Goal: Navigation & Orientation: Find specific page/section

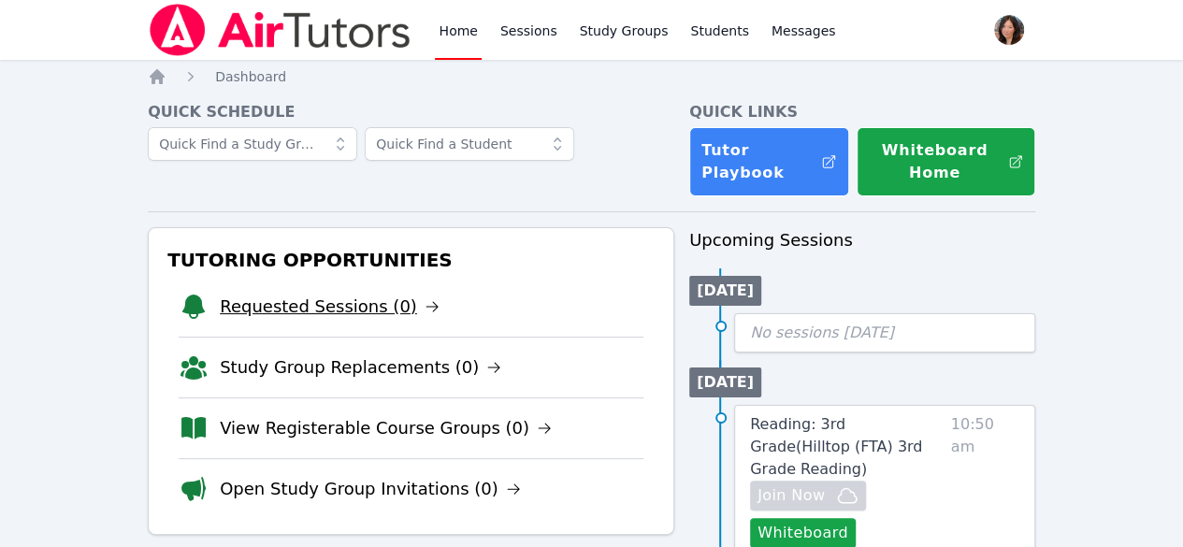
click at [291, 306] on link "Requested Sessions (0)" at bounding box center [330, 307] width 220 height 26
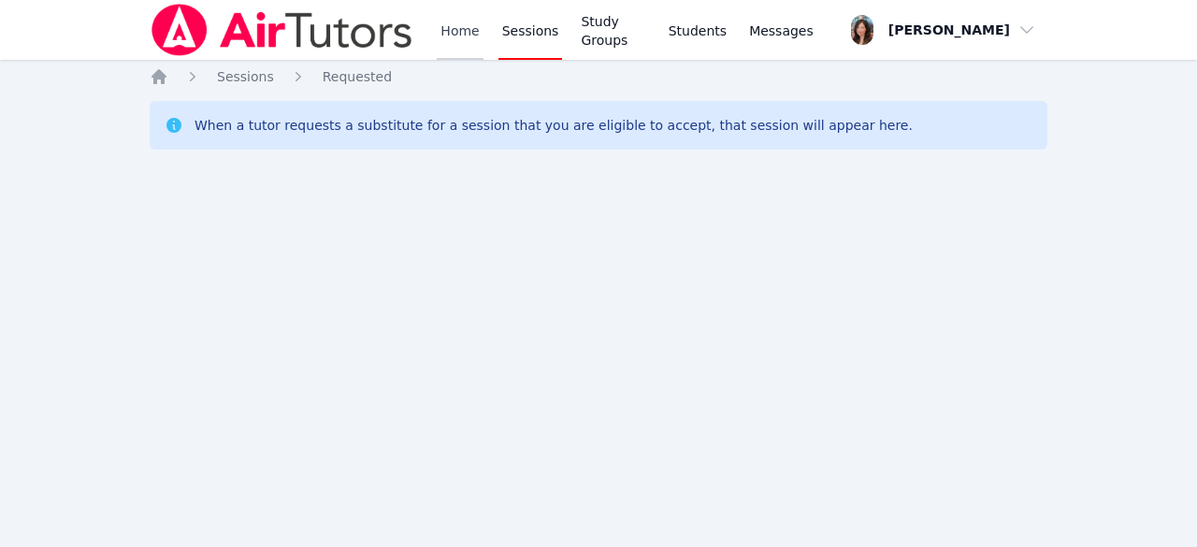
click at [454, 24] on link "Home" at bounding box center [460, 30] width 46 height 60
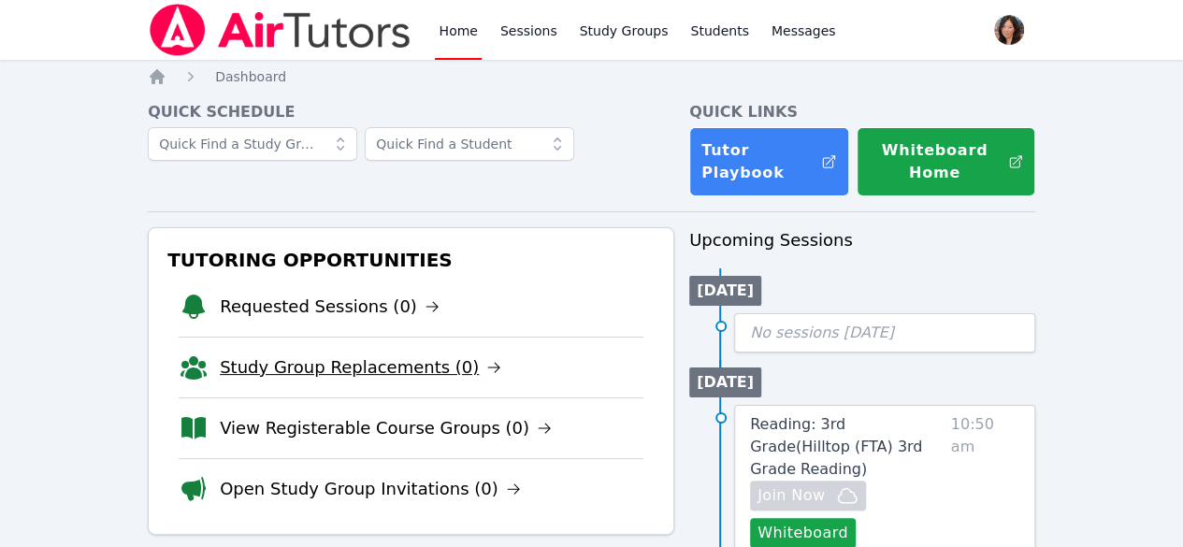
click at [329, 366] on link "Study Group Replacements (0)" at bounding box center [360, 367] width 281 height 26
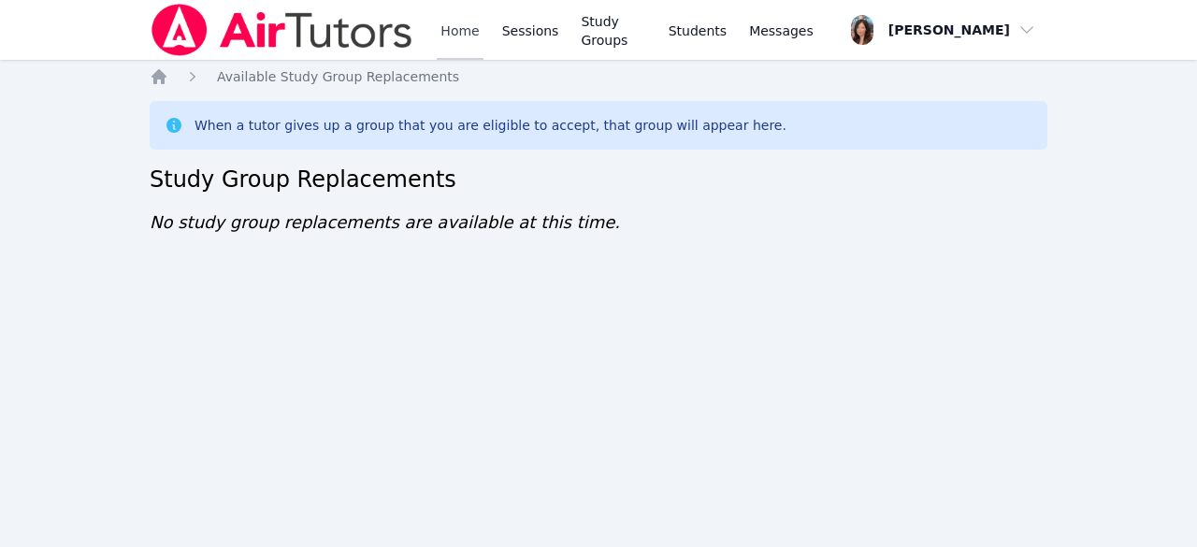
click at [457, 40] on link "Home" at bounding box center [460, 30] width 46 height 60
